Goal: Information Seeking & Learning: Learn about a topic

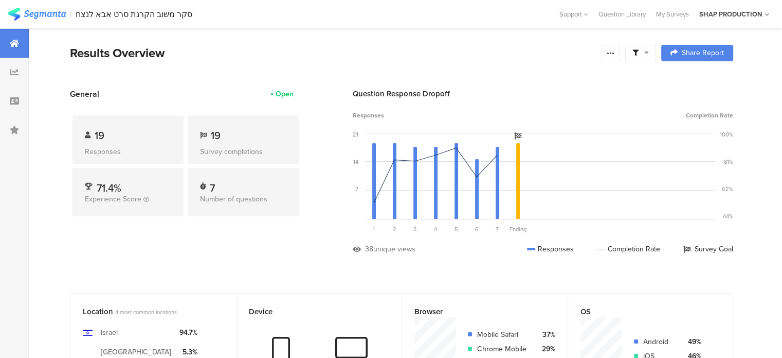
click at [47, 14] on img at bounding box center [37, 14] width 58 height 13
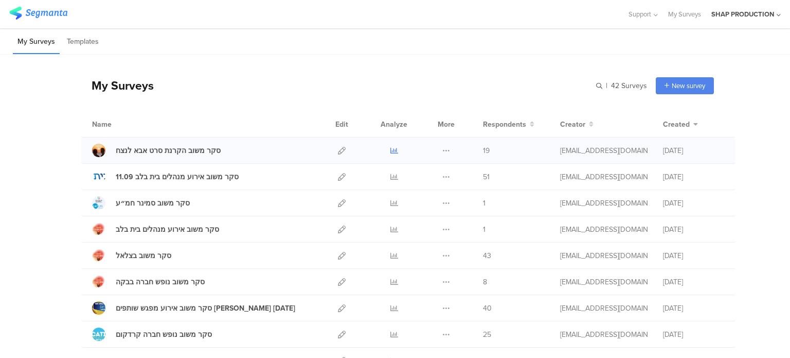
click at [391, 150] on icon at bounding box center [394, 151] width 8 height 8
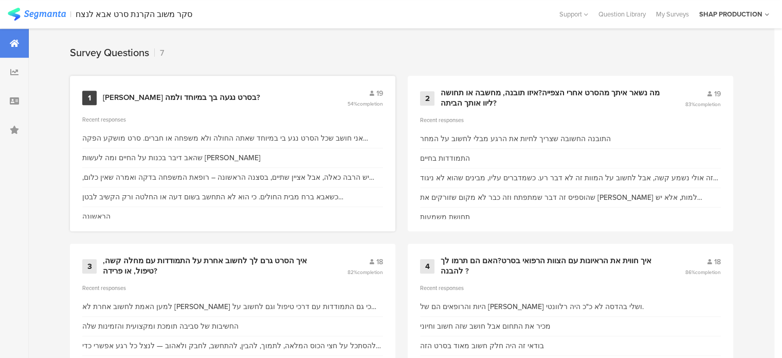
scroll to position [405, 0]
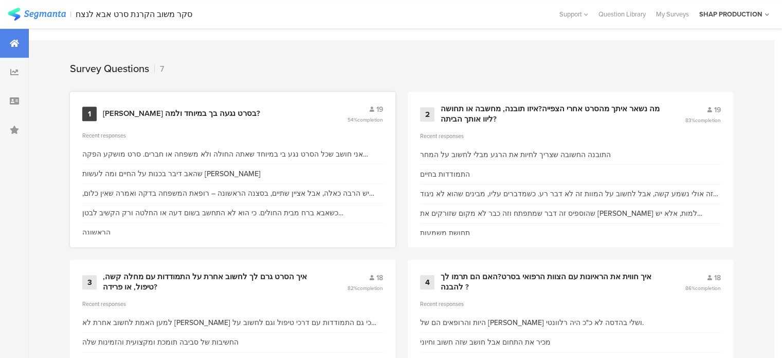
click at [200, 109] on div "[PERSON_NAME] בסרט נגעה בך במיוחד ולמה?" at bounding box center [181, 114] width 157 height 10
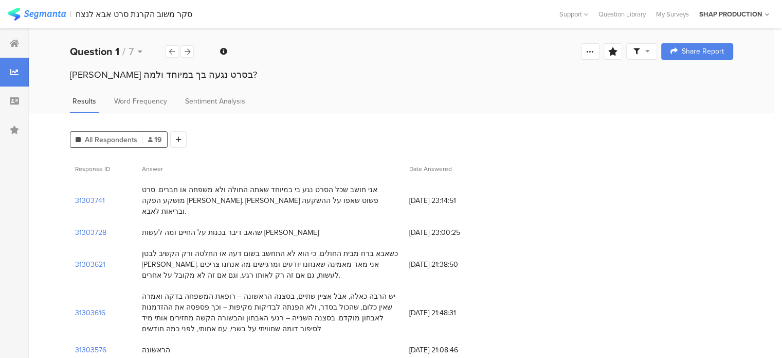
scroll to position [405, 0]
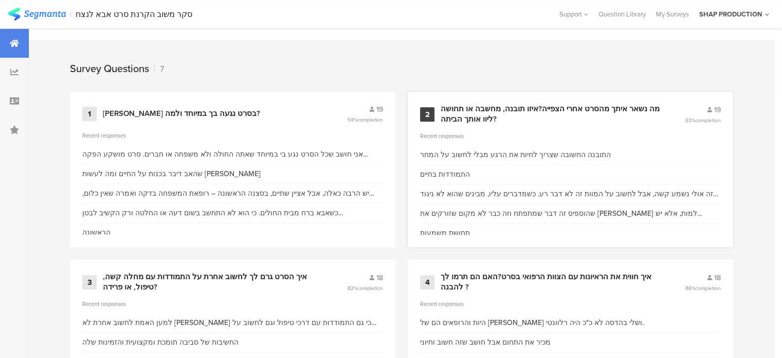
click at [461, 125] on div "2 מה נשאר איתך מהסרט אחרי הצפייה?איזו תובנה, מחשבה או תחושה ליוו אותך הביתה? 19…" at bounding box center [571, 169] width 326 height 155
click at [479, 114] on div "מה נשאר איתך מהסרט אחרי הצפייה?איזו תובנה, מחשבה או תחושה ליוו אותך הביתה?" at bounding box center [551, 114] width 220 height 20
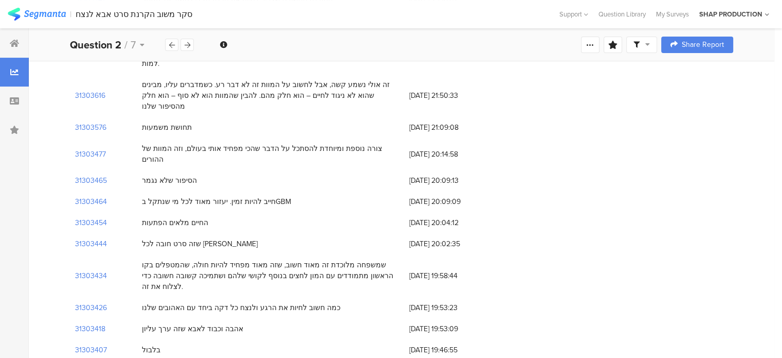
scroll to position [206, 0]
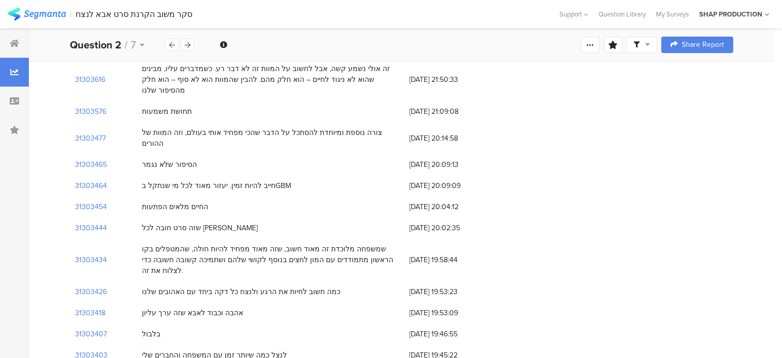
click at [272, 180] on div "חייב להיות זמין. יעזור מאוד לכל מי שנתקל בGBM" at bounding box center [216, 185] width 149 height 11
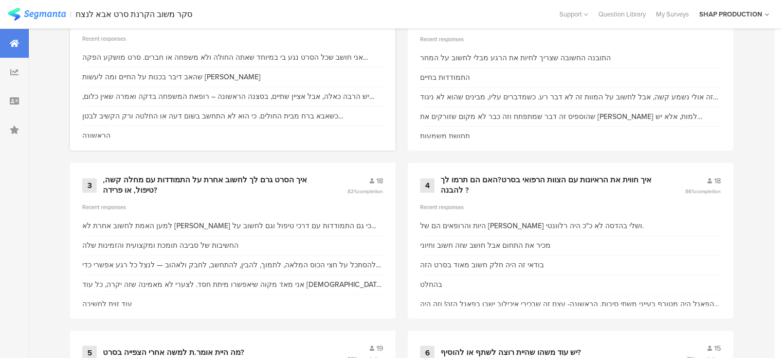
scroll to position [508, 0]
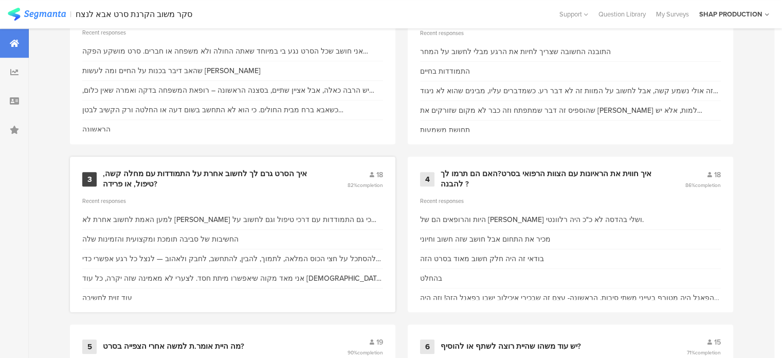
click at [235, 169] on div "איך הסרט גרם לך לחשוב אחרת על התמודדות עם מחלה קשה, טיפול, או פרידה?" at bounding box center [213, 179] width 220 height 20
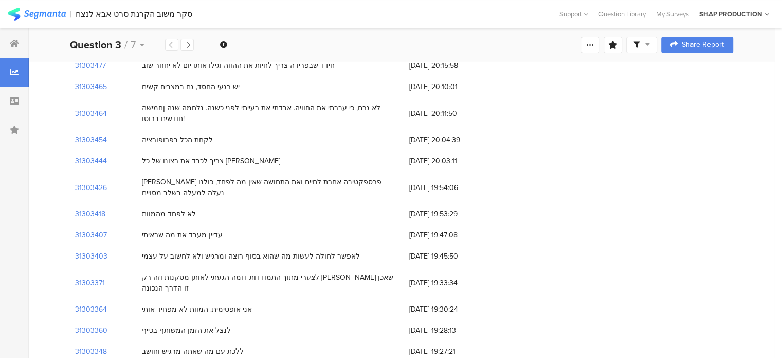
scroll to position [281, 0]
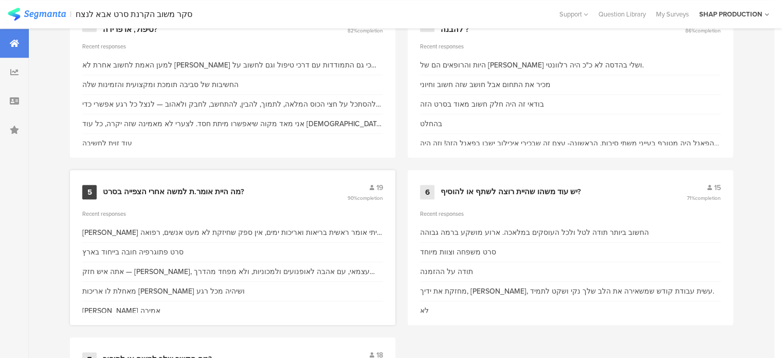
scroll to position [765, 0]
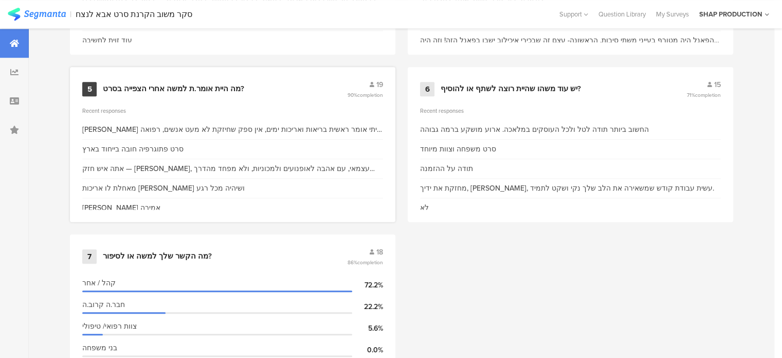
click at [159, 85] on div "מה היית אומר.ת למשה אחרי הצפייה בסרט?" at bounding box center [173, 89] width 141 height 10
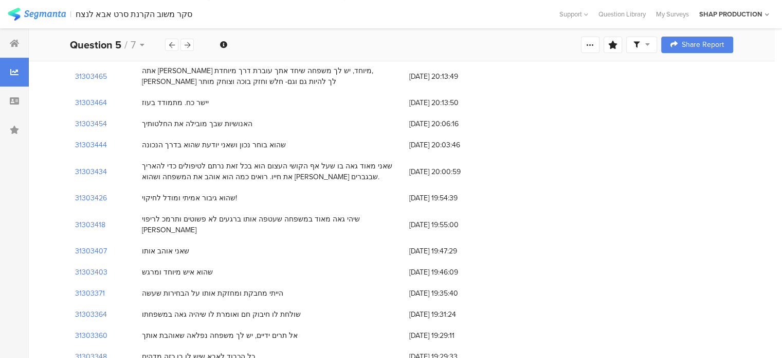
scroll to position [291, 0]
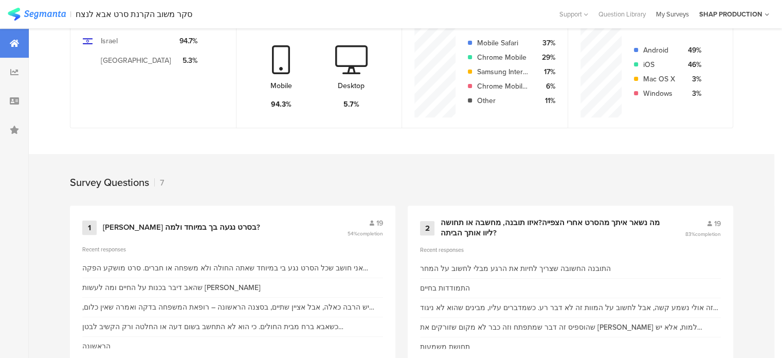
scroll to position [765, 0]
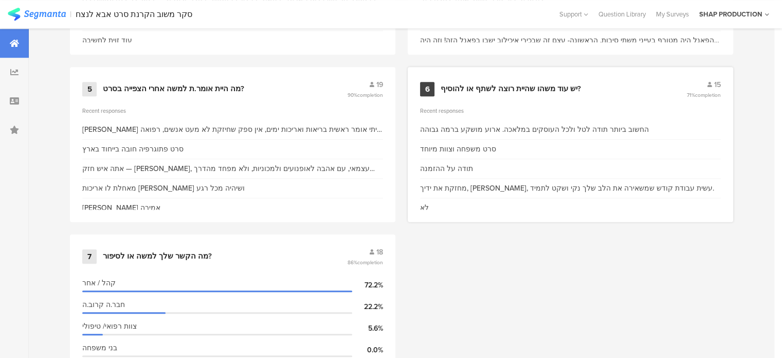
click at [551, 90] on div "יש עוד משהו שהיית רוצה לשתף או להוסיף?" at bounding box center [511, 89] width 140 height 10
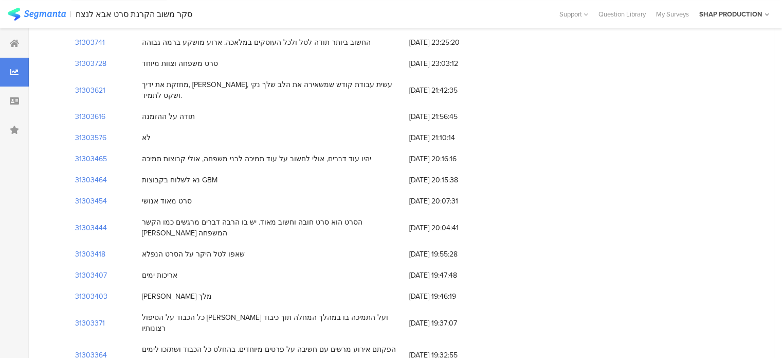
scroll to position [154, 0]
